Goal: Task Accomplishment & Management: Use online tool/utility

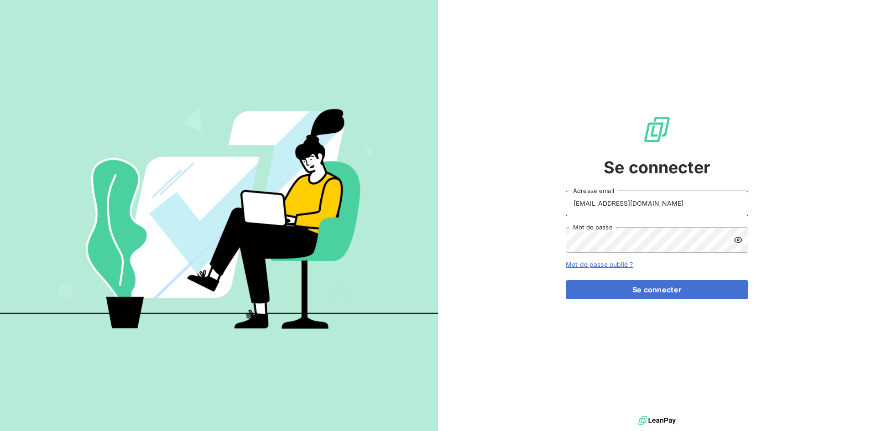
click at [722, 205] on input "[EMAIL_ADDRESS][DOMAIN_NAME]" at bounding box center [657, 204] width 183 height 26
type input "[EMAIL_ADDRESS][DOMAIN_NAME]"
click at [647, 284] on button "Se connecter" at bounding box center [657, 289] width 183 height 19
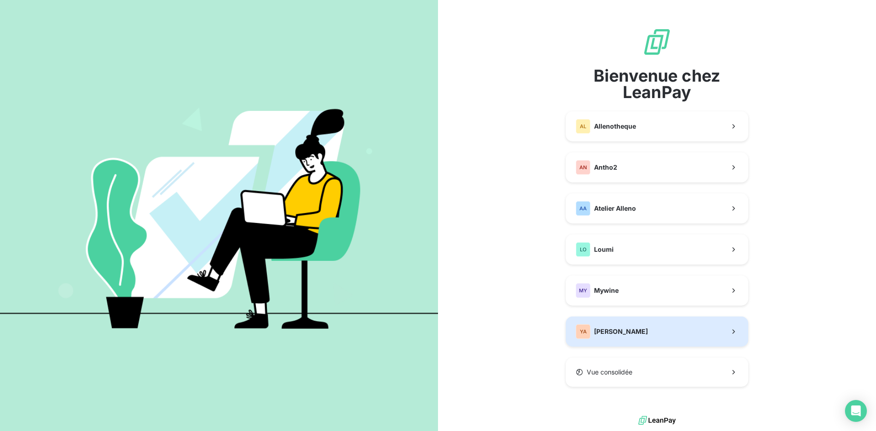
click at [627, 321] on button "YA [PERSON_NAME]" at bounding box center [657, 332] width 183 height 30
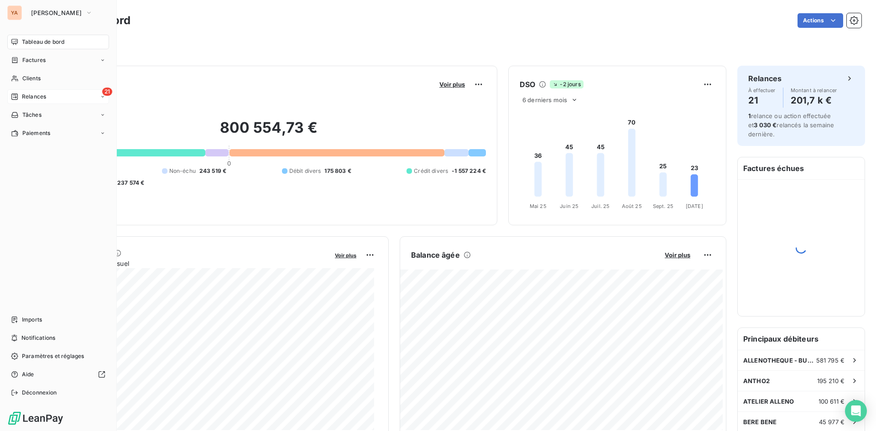
click at [21, 93] on div "Relances" at bounding box center [28, 97] width 35 height 8
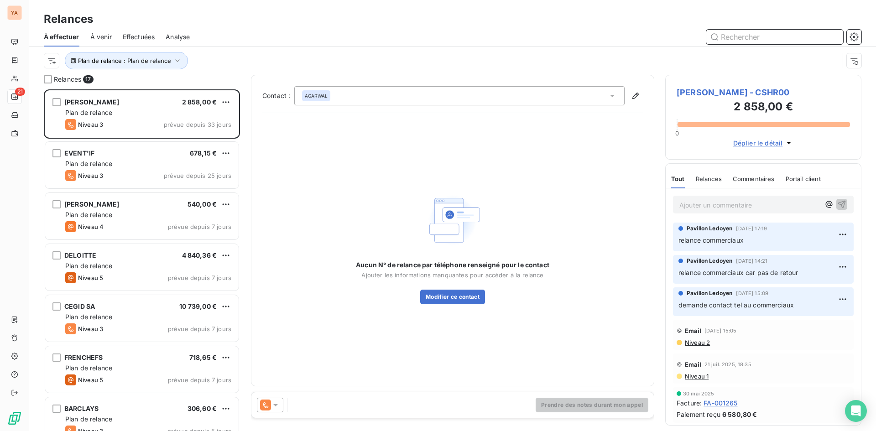
scroll to position [335, 189]
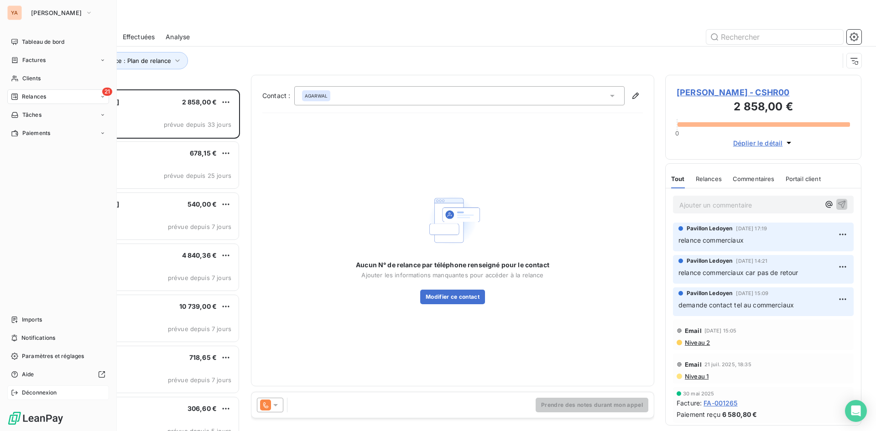
click at [38, 393] on span "Déconnexion" at bounding box center [39, 393] width 35 height 8
